Goal: Find specific page/section: Find specific page/section

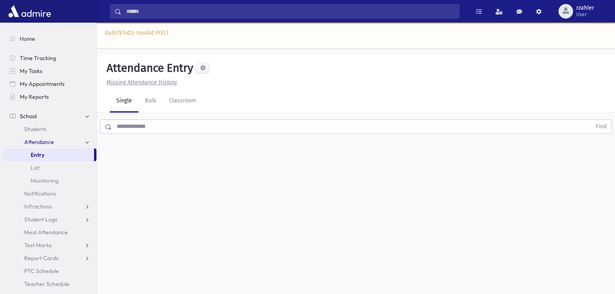
click at [198, 122] on input "text" at bounding box center [351, 126] width 479 height 15
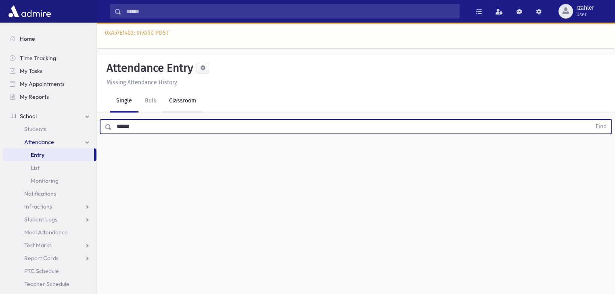
type input "******"
click at [591, 120] on button "Find" at bounding box center [601, 127] width 21 height 14
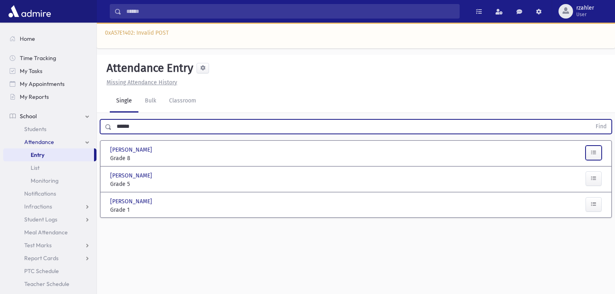
click at [592, 153] on icon "button" at bounding box center [594, 152] width 6 height 7
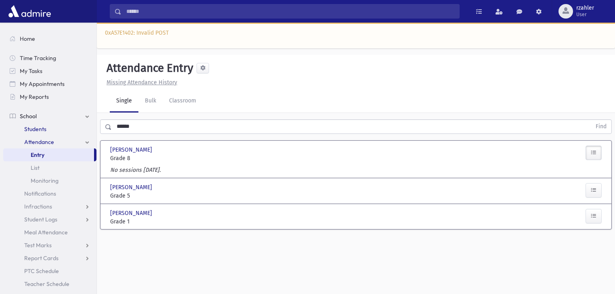
click at [49, 128] on link "Students" at bounding box center [49, 129] width 93 height 13
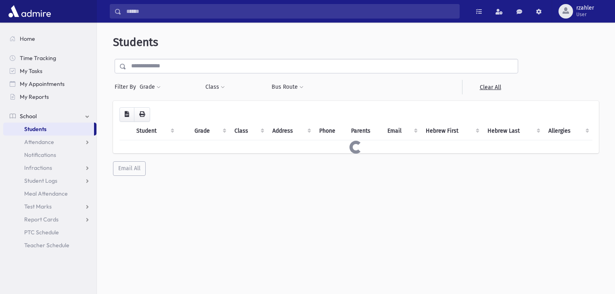
click at [55, 132] on link "Students" at bounding box center [48, 129] width 91 height 13
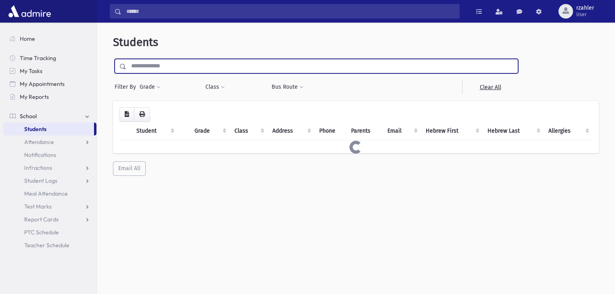
click at [196, 65] on input "text" at bounding box center [321, 66] width 391 height 15
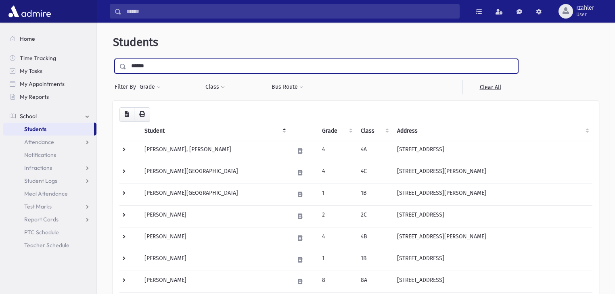
type input "******"
click at [113, 59] on input "submit" at bounding box center [124, 64] width 23 height 11
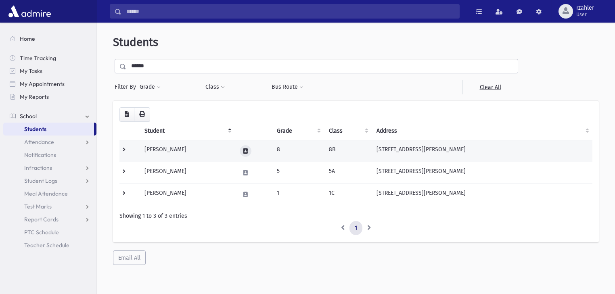
click at [249, 153] on button at bounding box center [246, 151] width 12 height 12
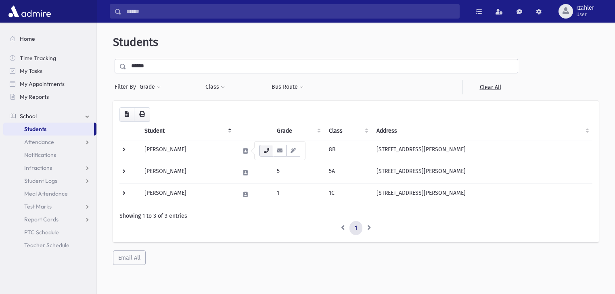
click at [262, 150] on button "button" at bounding box center [266, 151] width 14 height 12
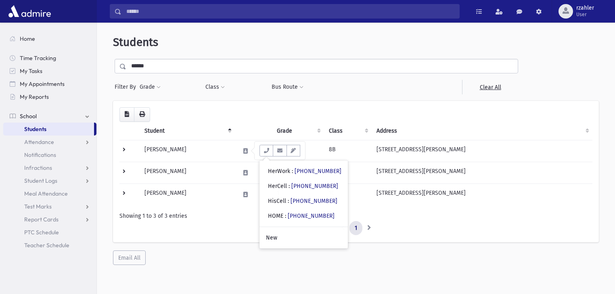
click at [71, 131] on link "Students" at bounding box center [48, 129] width 91 height 13
